Goal: Communication & Community: Answer question/provide support

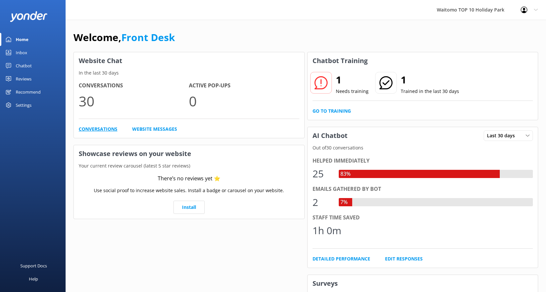
click at [93, 128] on link "Conversations" at bounding box center [98, 128] width 39 height 7
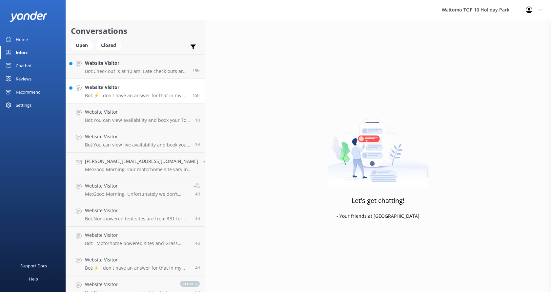
click at [130, 87] on h4 "Website Visitor" at bounding box center [136, 87] width 103 height 7
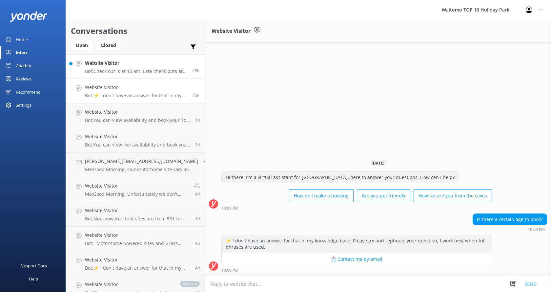
click at [129, 64] on h4 "Website Visitor" at bounding box center [136, 62] width 103 height 7
